Goal: Complete application form: Complete application form

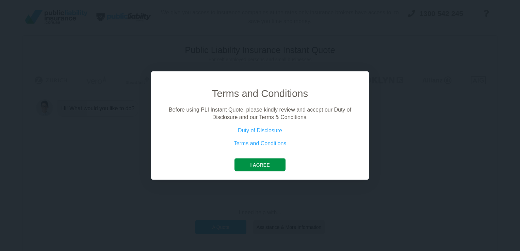
click at [268, 164] on button "I agree" at bounding box center [260, 164] width 51 height 13
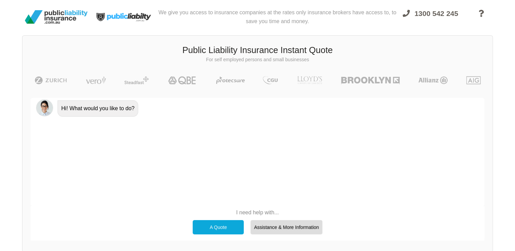
click at [223, 226] on div "A Quote" at bounding box center [218, 227] width 51 height 14
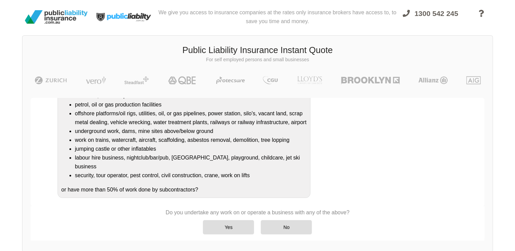
scroll to position [5, 0]
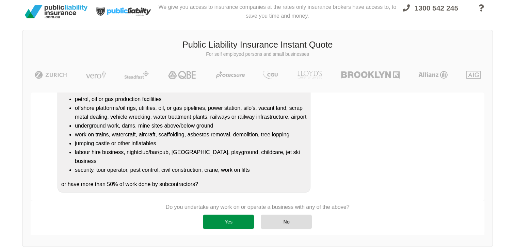
click at [234, 217] on div "Yes" at bounding box center [228, 222] width 51 height 14
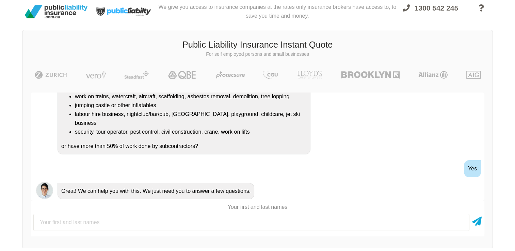
scroll to position [144, 0]
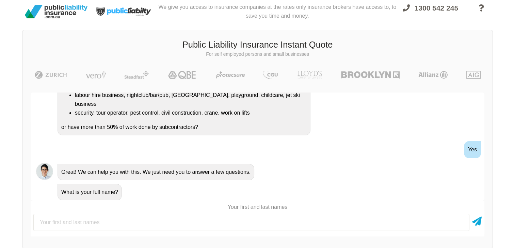
click at [234, 217] on input "text" at bounding box center [251, 222] width 436 height 17
type input "[PERSON_NAME]"
click at [393, 194] on div "What is your full name?" at bounding box center [267, 191] width 424 height 17
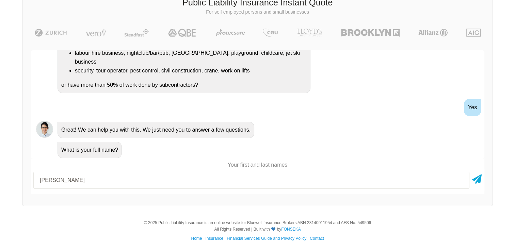
click at [484, 160] on div "Awesome! 100% Just a final check that all your details are correct. Your Summar…" at bounding box center [257, 122] width 470 height 160
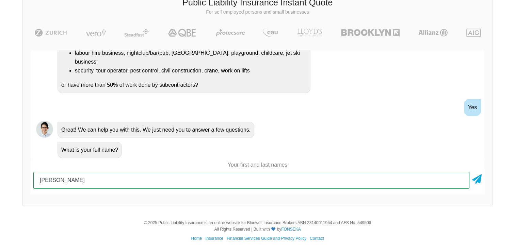
click at [452, 184] on input "[PERSON_NAME]" at bounding box center [251, 180] width 436 height 17
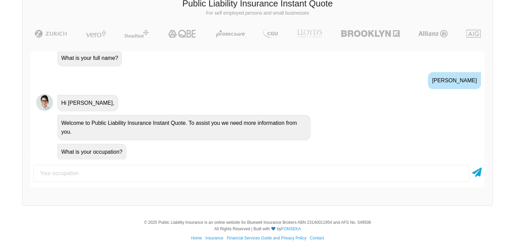
scroll to position [237, 0]
click at [286, 173] on input "text" at bounding box center [251, 173] width 436 height 17
type input "C"
type input "Secretary"
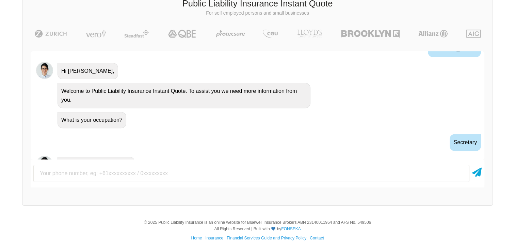
scroll to position [282, 0]
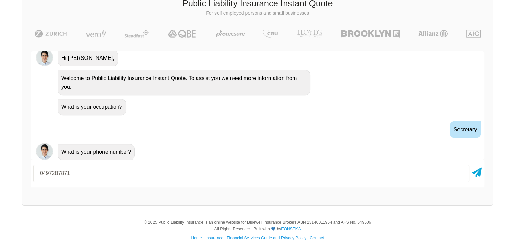
type input "0497287871"
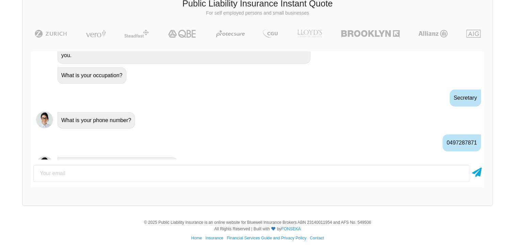
scroll to position [326, 0]
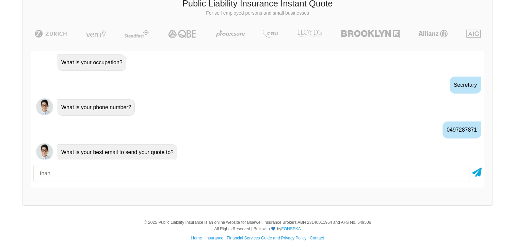
type input "[EMAIL_ADDRESS][DOMAIN_NAME]"
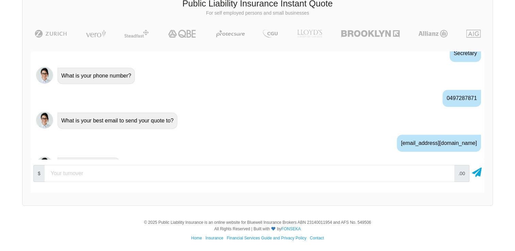
scroll to position [370, 0]
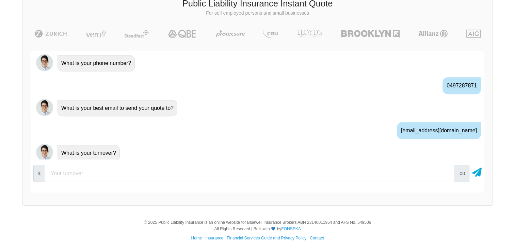
click at [195, 176] on input "number" at bounding box center [250, 173] width 410 height 17
type input "100000"
click at [198, 190] on div "$ 100000 .00" at bounding box center [258, 176] width 454 height 33
click at [476, 175] on icon at bounding box center [477, 171] width 10 height 12
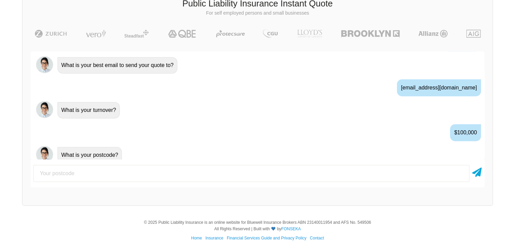
scroll to position [415, 0]
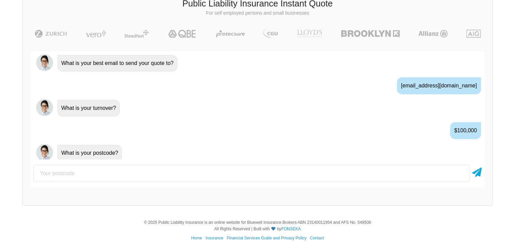
click at [264, 169] on input "number" at bounding box center [251, 173] width 436 height 17
type input "4870"
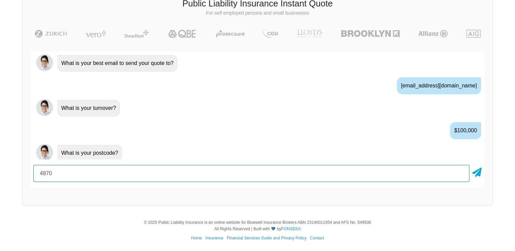
click at [281, 192] on div "Awesome! 100% Just a final check that all your details are correct. Your Summar…" at bounding box center [257, 119] width 470 height 153
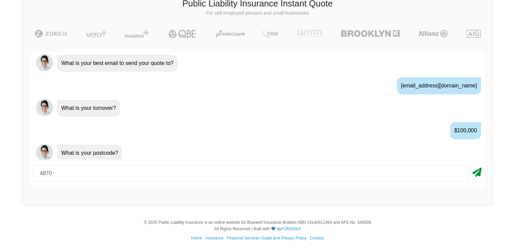
click at [473, 174] on icon at bounding box center [477, 171] width 10 height 12
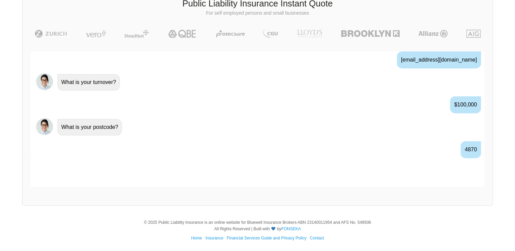
scroll to position [460, 0]
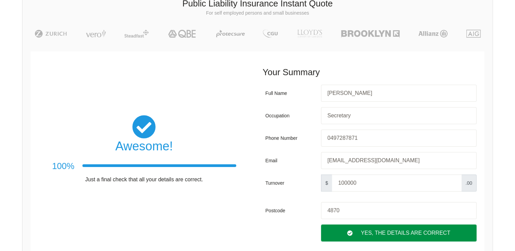
click at [455, 234] on div "Yes, The Details are correct" at bounding box center [399, 233] width 156 height 17
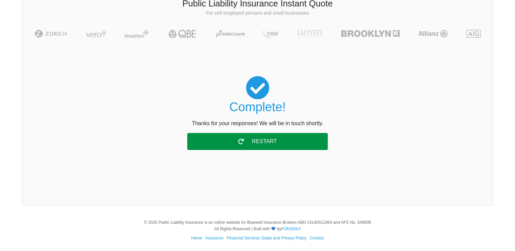
click at [315, 141] on div "Restart" at bounding box center [257, 141] width 140 height 17
